Goal: Task Accomplishment & Management: Manage account settings

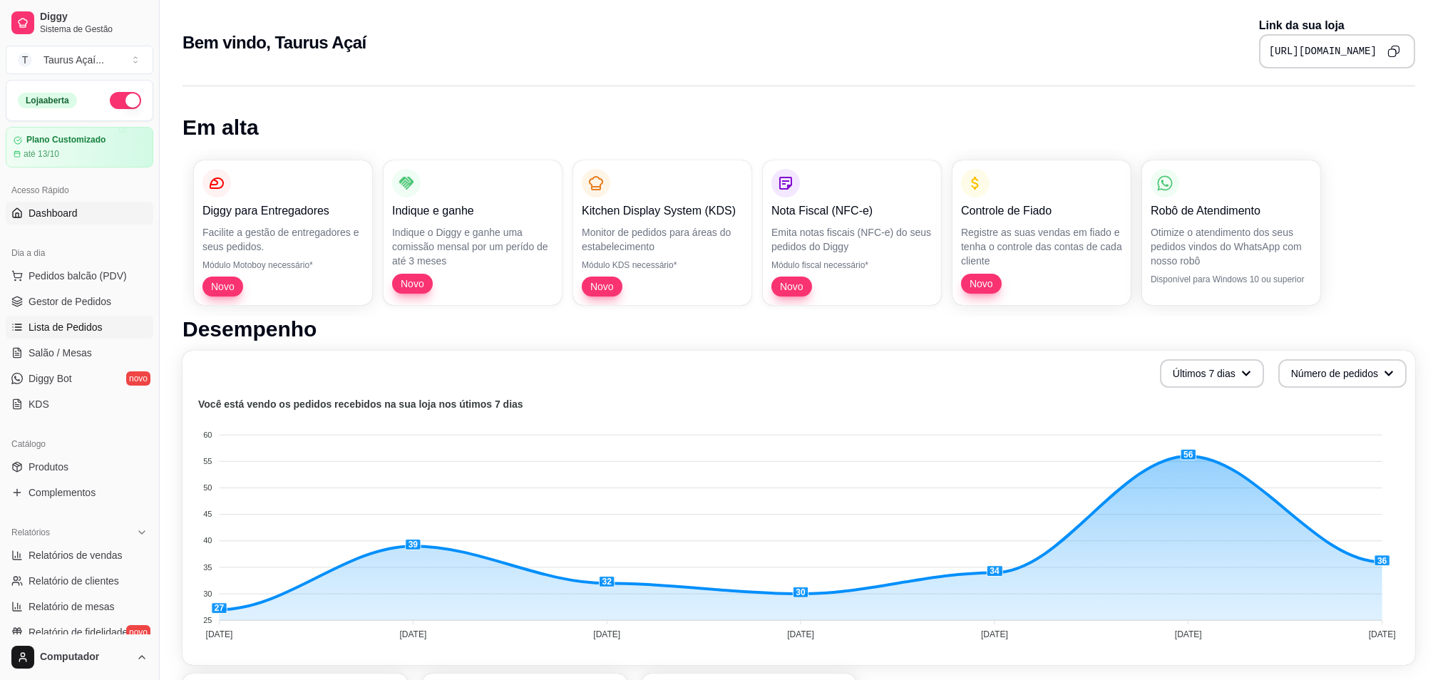
click at [83, 325] on span "Lista de Pedidos" at bounding box center [66, 327] width 74 height 14
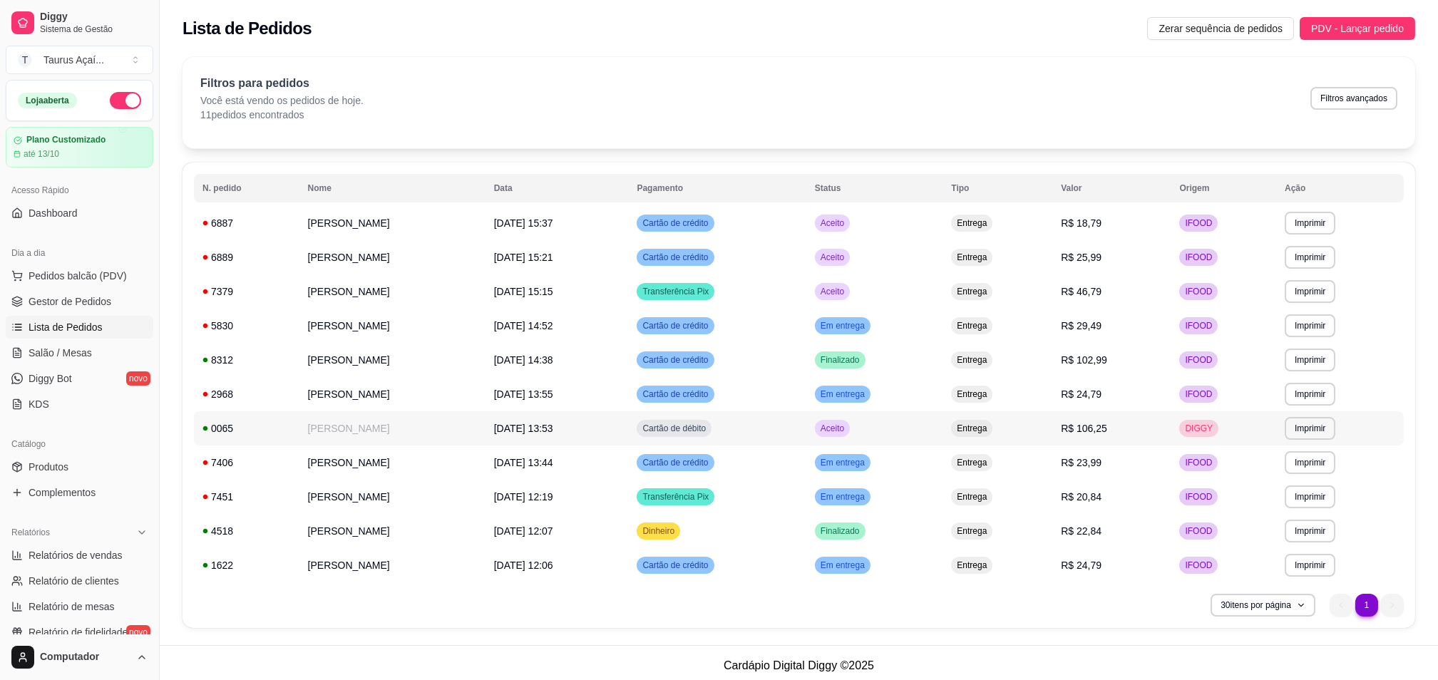
click at [1103, 432] on span "R$ 106,25" at bounding box center [1084, 428] width 46 height 11
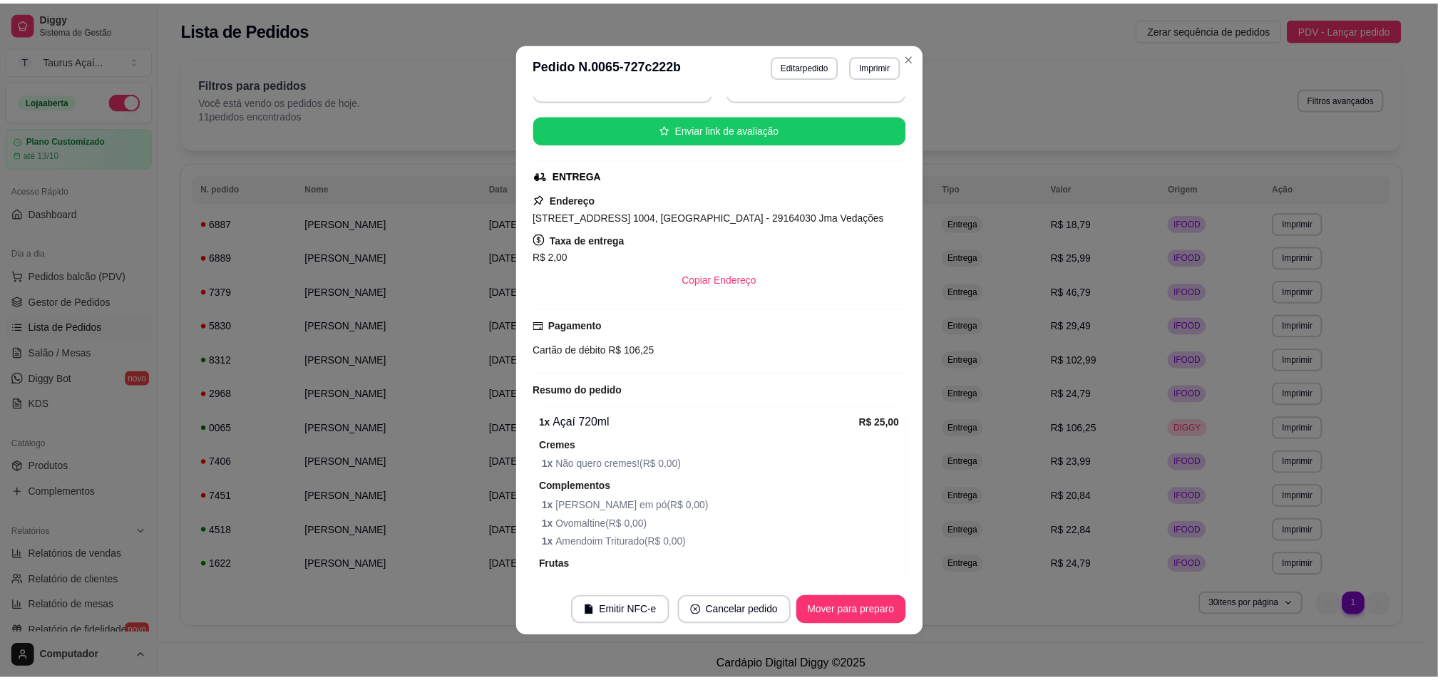
scroll to position [285, 0]
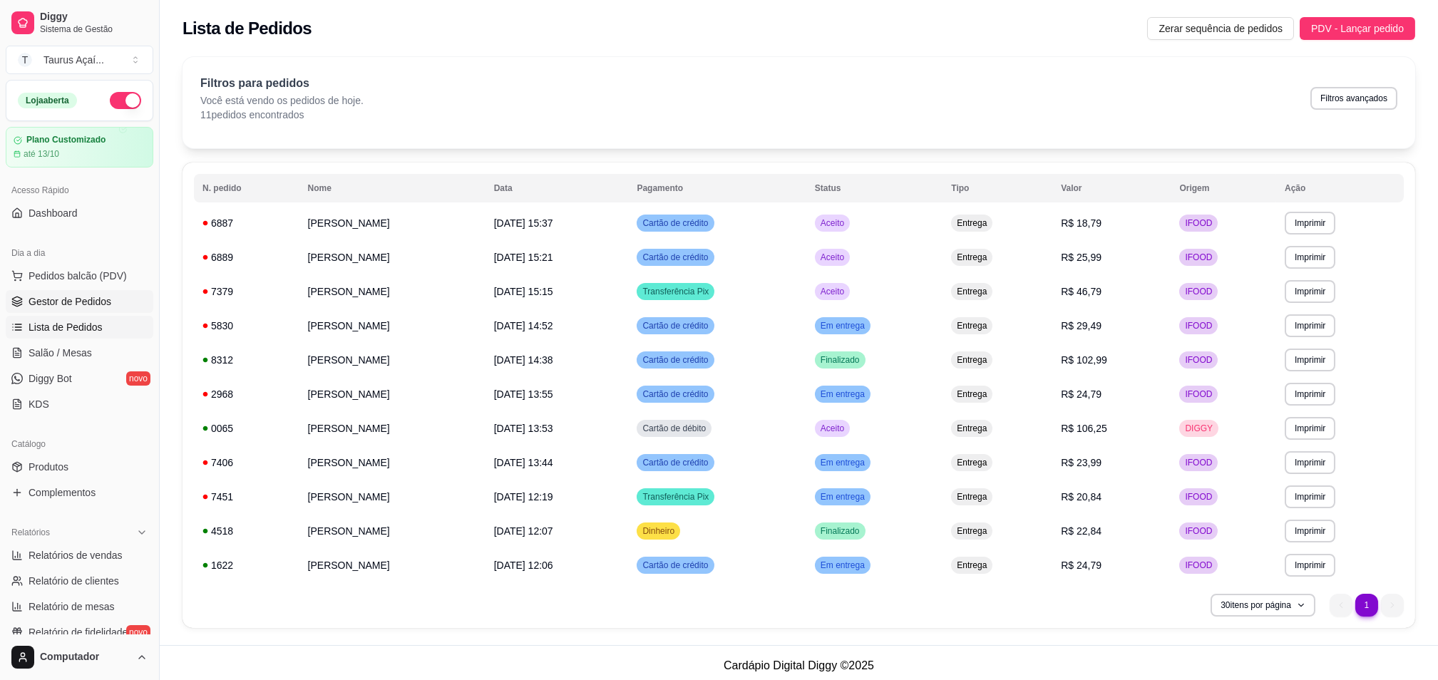
click at [44, 295] on span "Gestor de Pedidos" at bounding box center [70, 302] width 83 height 14
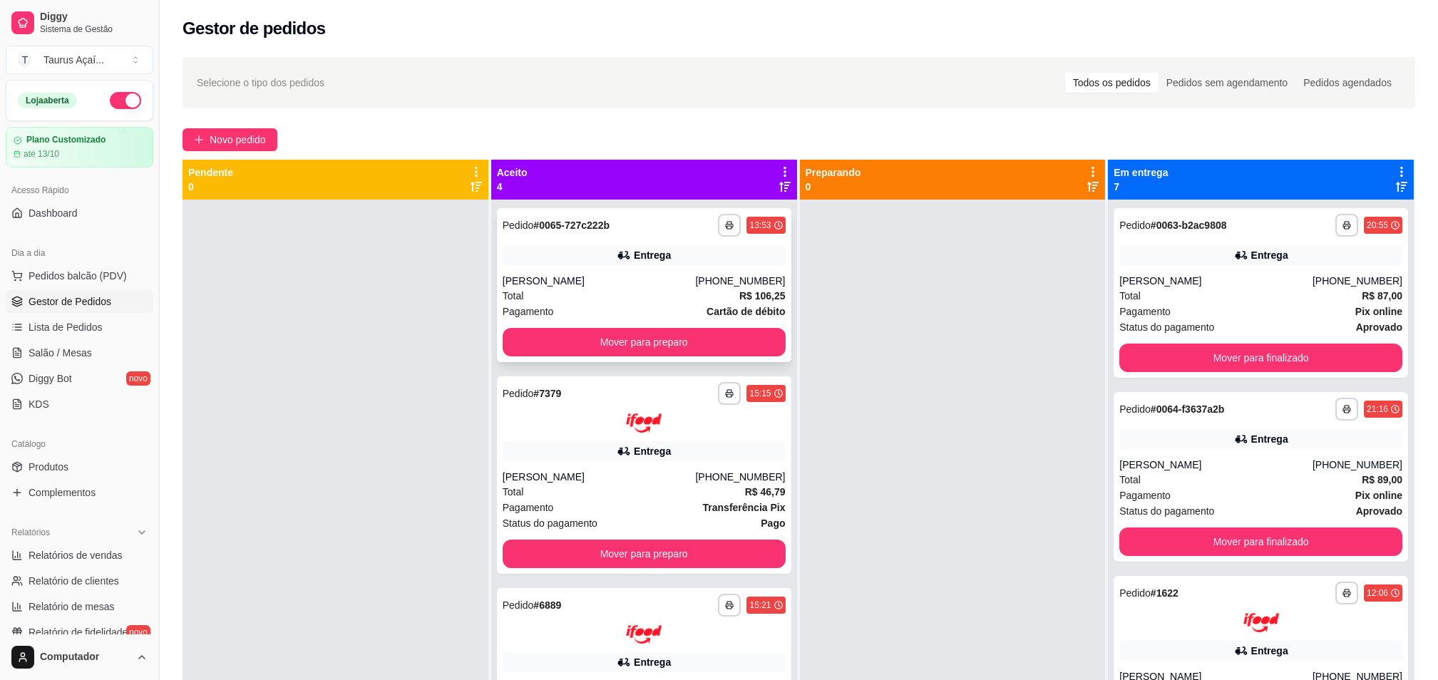
click at [578, 246] on div "Entrega" at bounding box center [644, 255] width 283 height 20
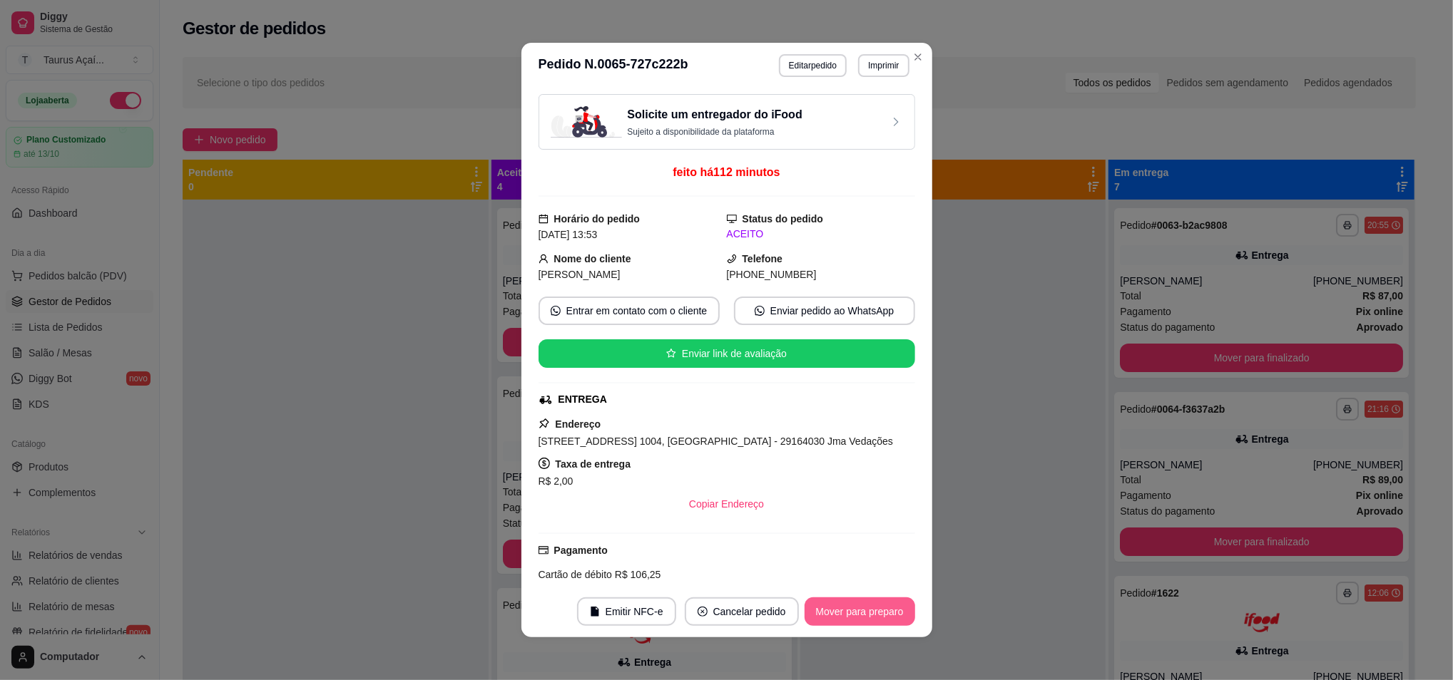
click at [850, 615] on button "Mover para preparo" at bounding box center [859, 612] width 111 height 29
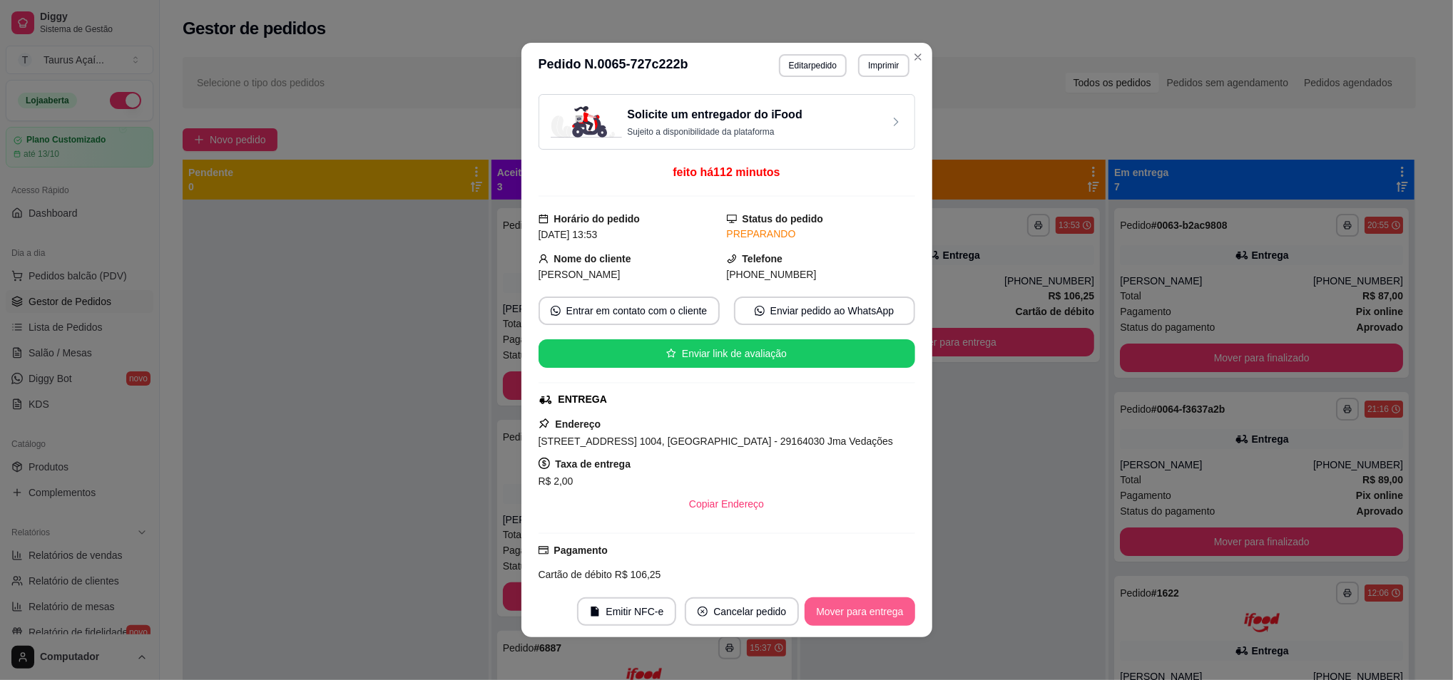
click at [857, 612] on button "Mover para entrega" at bounding box center [859, 612] width 110 height 29
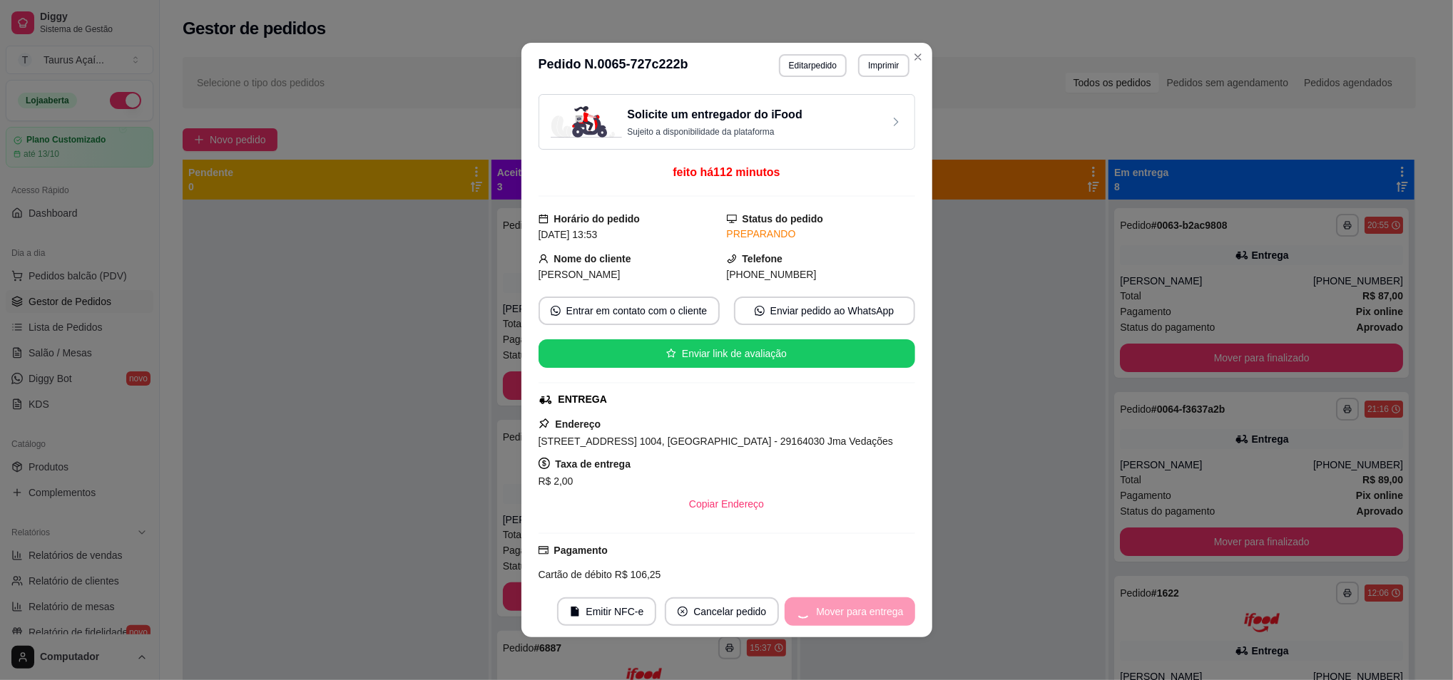
click at [881, 619] on div "Mover para entrega" at bounding box center [849, 612] width 130 height 29
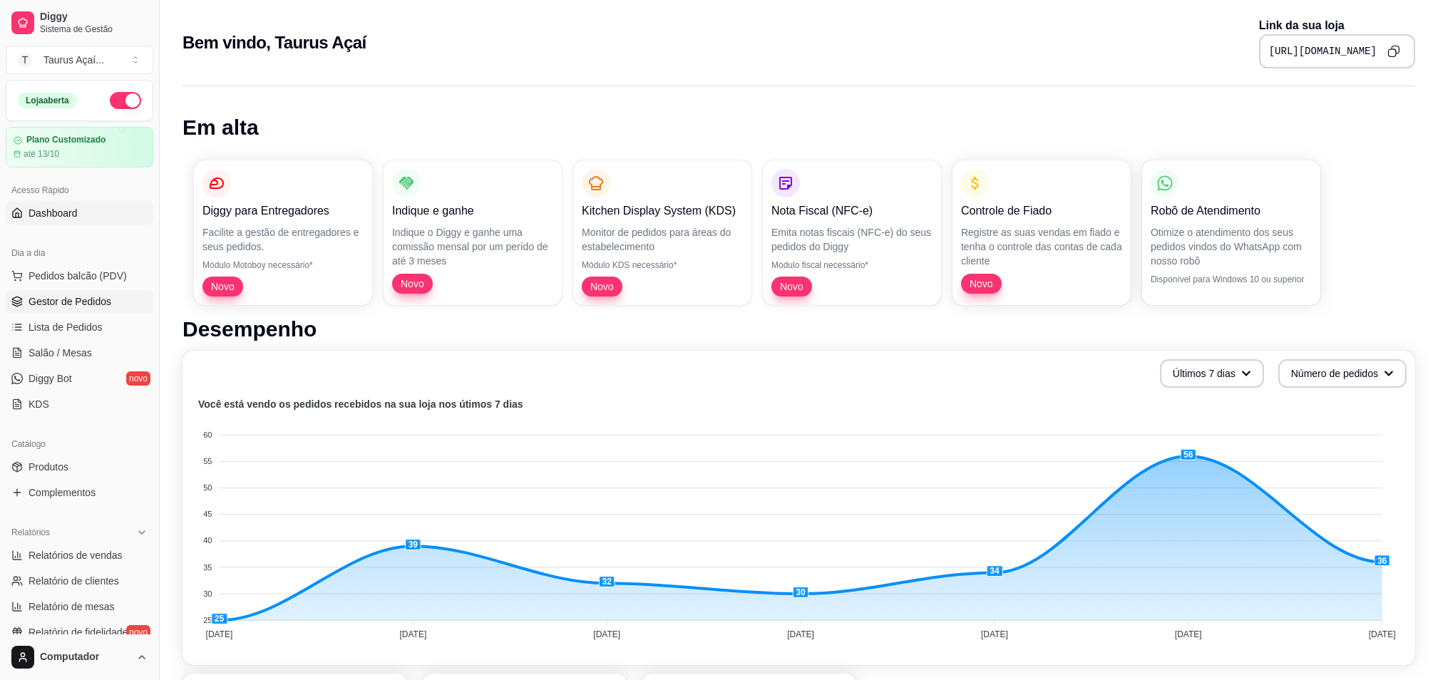
click at [53, 306] on span "Gestor de Pedidos" at bounding box center [70, 302] width 83 height 14
